Goal: Contribute content

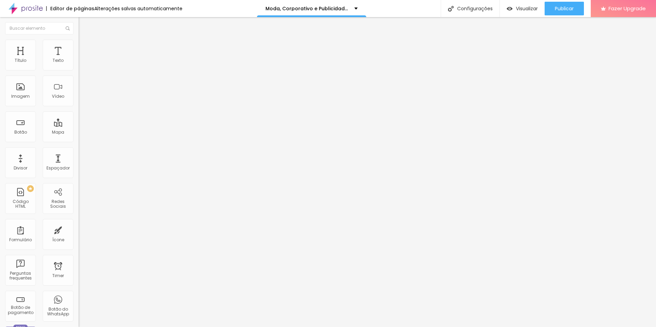
click at [79, 64] on input "[URL][DOMAIN_NAME]" at bounding box center [120, 60] width 82 height 7
paste input "be.com/shorts/zoyDH-EbxcM?feature=share"
paste input "www.youtube.com/embed/ID_DO_VIDEO"
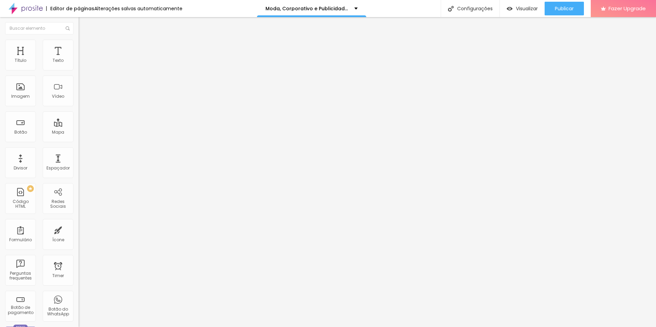
click at [79, 64] on input "https://www.youtube.com/embed/ID_DO_VIDEO" at bounding box center [120, 60] width 82 height 7
paste input "zoyDH-EbxcM"
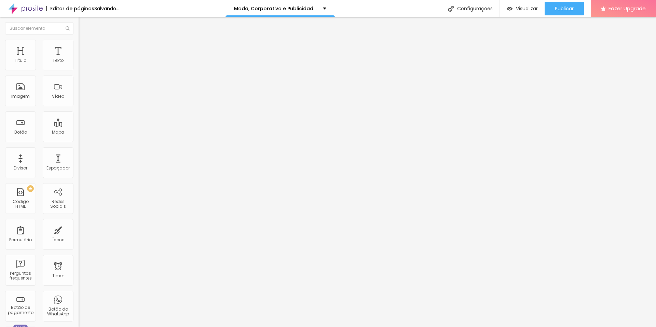
type input "https://www.youtube.com/embed/zoyDH-EbxcM"
click at [79, 164] on div "Editar Vídeo Conteúdo Estilo Avançado URL do vídeo https://www.youtube.com/embe…" at bounding box center [118, 172] width 79 height 310
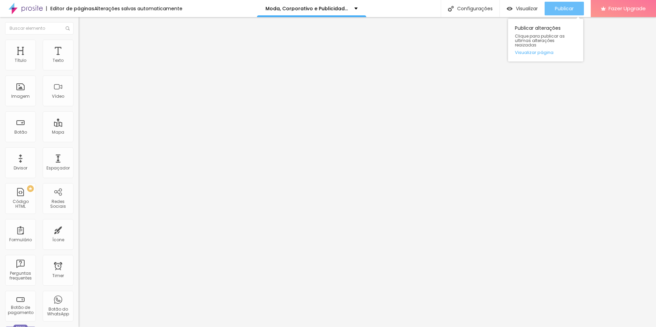
click at [567, 3] on div "Publicar" at bounding box center [564, 9] width 19 height 14
click at [79, 64] on input "https://www.youtube.com/embed/zoyDH-EbxcM" at bounding box center [120, 60] width 82 height 7
click at [559, 10] on span "Publicar" at bounding box center [564, 8] width 19 height 5
click at [79, 64] on input "https://www.youtube.com/watch?v=pmbrsQr8e2I" at bounding box center [120, 60] width 82 height 7
paste input "embed/zoyDH-EbxcM"
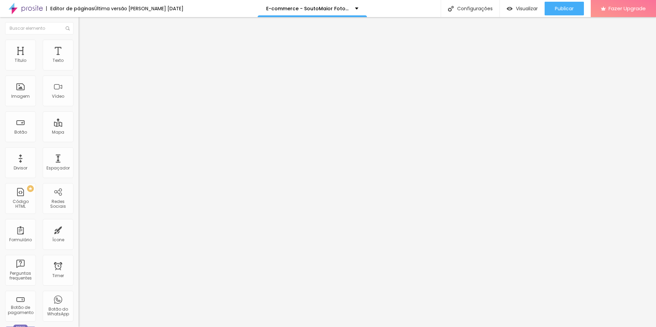
scroll to position [0, 39]
type input "[URL][DOMAIN_NAME]"
click at [555, 5] on div "Publicar" at bounding box center [564, 9] width 19 height 14
click at [79, 59] on img at bounding box center [81, 57] width 4 height 4
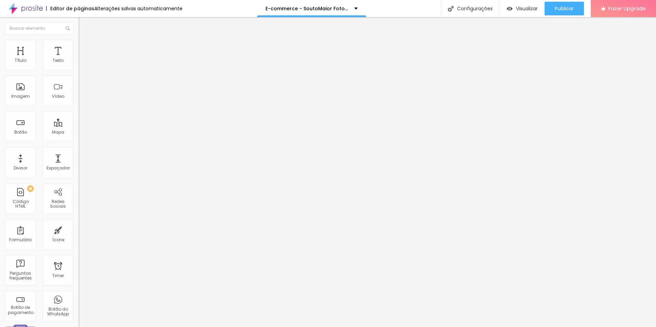
click at [79, 59] on img at bounding box center [81, 57] width 4 height 4
drag, startPoint x: 222, startPoint y: 108, endPoint x: 229, endPoint y: 126, distance: 19.0
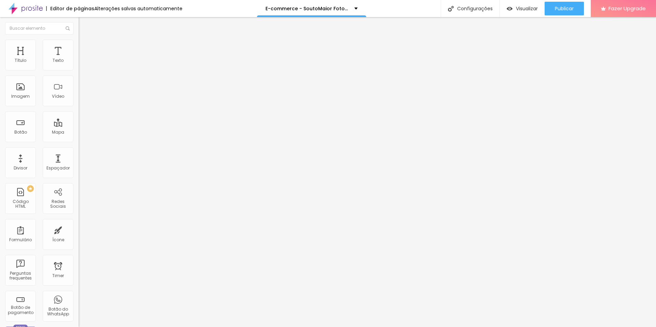
scroll to position [431, 0]
drag, startPoint x: 243, startPoint y: 112, endPoint x: 391, endPoint y: 112, distance: 148.7
drag, startPoint x: 398, startPoint y: 117, endPoint x: 272, endPoint y: 118, distance: 125.8
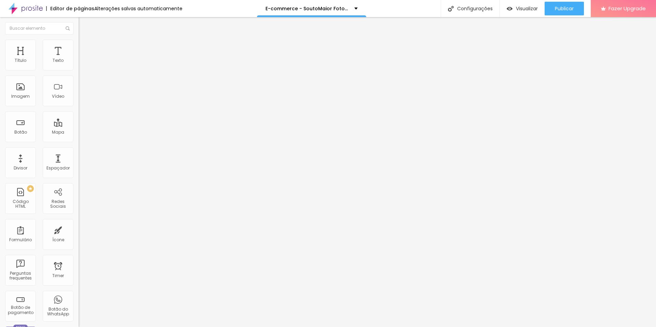
drag, startPoint x: 226, startPoint y: 127, endPoint x: 225, endPoint y: 109, distance: 17.8
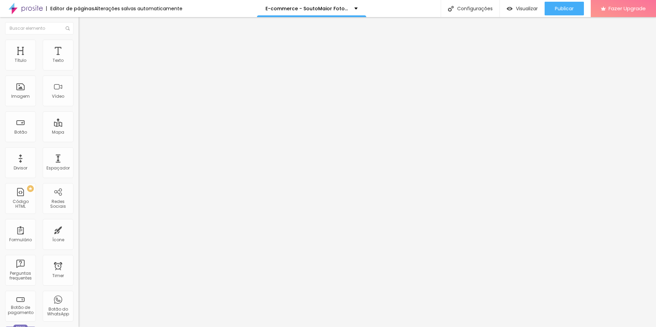
drag, startPoint x: 245, startPoint y: 128, endPoint x: 187, endPoint y: 128, distance: 58.5
drag, startPoint x: 249, startPoint y: 117, endPoint x: 256, endPoint y: 119, distance: 7.4
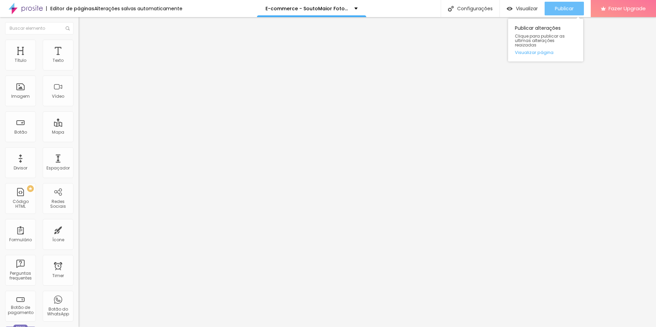
click at [560, 6] on span "Publicar" at bounding box center [564, 8] width 19 height 5
click at [556, 7] on span "Publicar" at bounding box center [564, 8] width 19 height 5
click at [569, 8] on span "Publicar" at bounding box center [564, 8] width 19 height 5
click at [79, 59] on img at bounding box center [81, 57] width 4 height 4
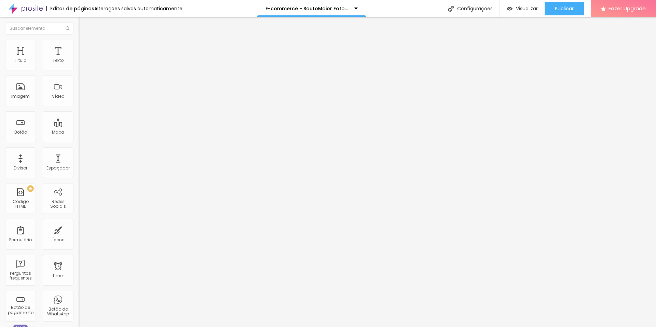
drag, startPoint x: 222, startPoint y: 93, endPoint x: 235, endPoint y: 103, distance: 16.3
drag, startPoint x: 222, startPoint y: 95, endPoint x: 233, endPoint y: 108, distance: 17.5
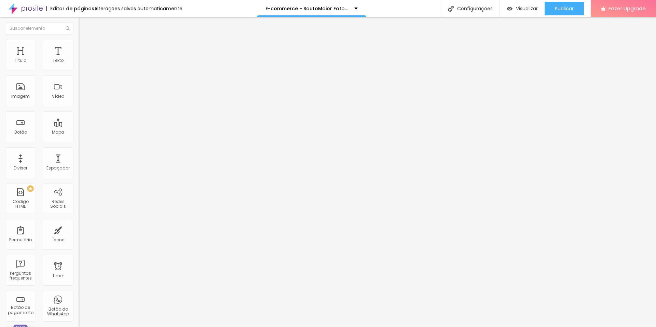
paste textarea
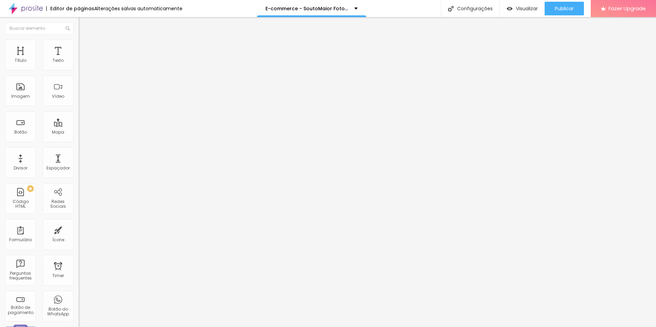
drag, startPoint x: 243, startPoint y: 93, endPoint x: 391, endPoint y: 94, distance: 148.0
drag, startPoint x: 250, startPoint y: 97, endPoint x: 399, endPoint y: 98, distance: 149.4
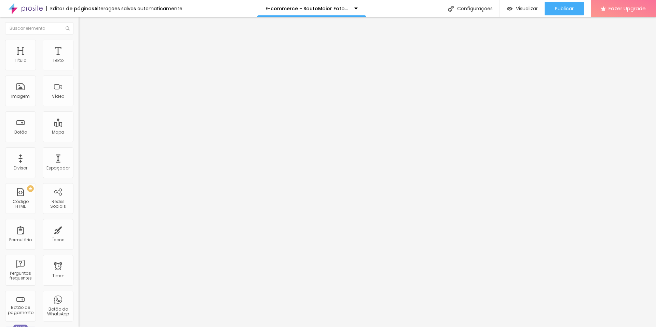
click at [558, 6] on span "Publicar" at bounding box center [564, 8] width 19 height 5
click at [564, 10] on span "Publicar" at bounding box center [564, 8] width 19 height 5
